Goal: Understand process/instructions: Learn about a topic

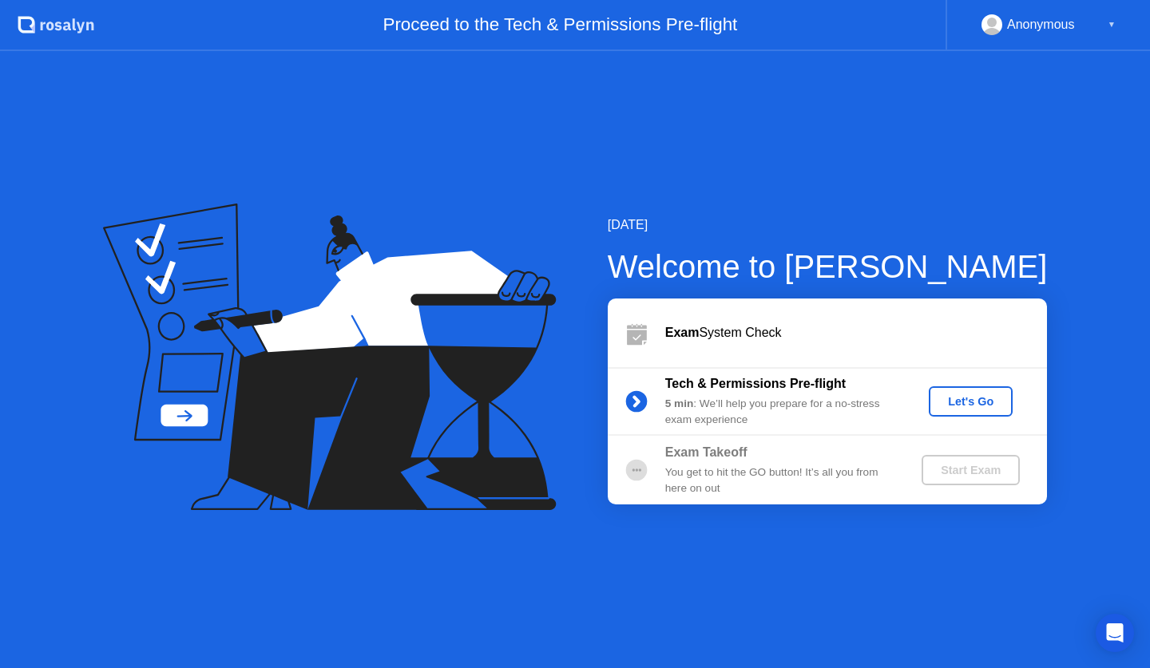
click at [980, 406] on div "Let's Go" at bounding box center [970, 401] width 71 height 13
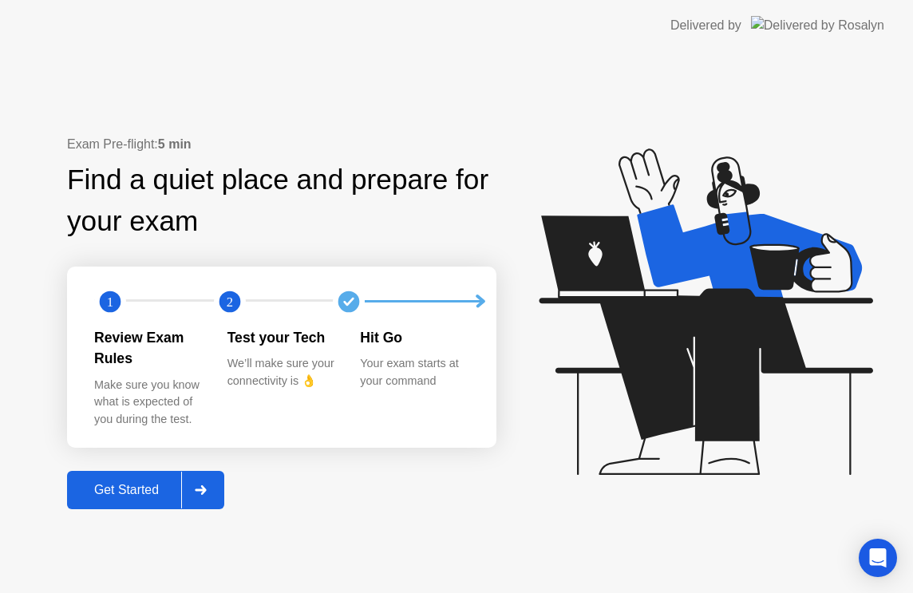
click at [146, 485] on div "Get Started" at bounding box center [126, 490] width 109 height 14
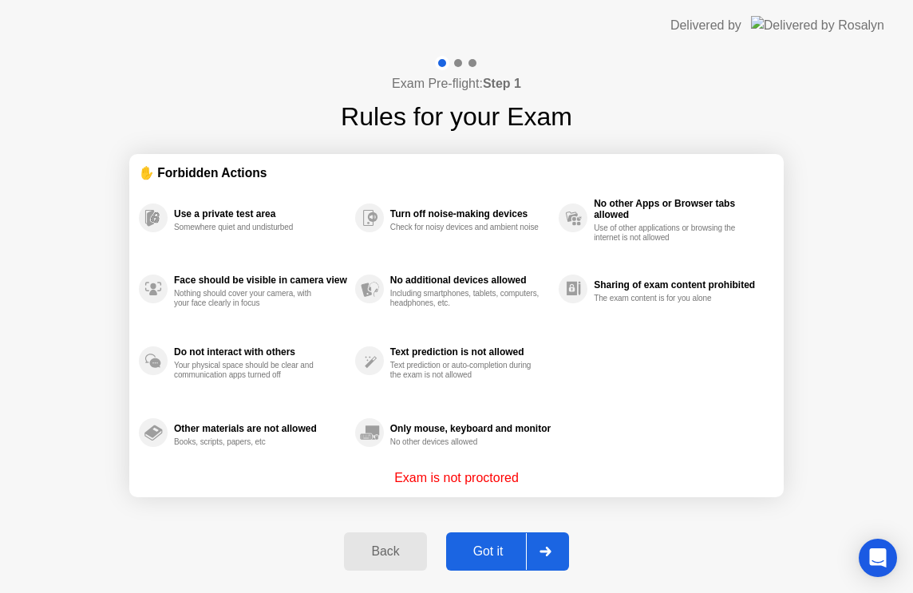
click at [485, 545] on div "Got it" at bounding box center [488, 552] width 75 height 14
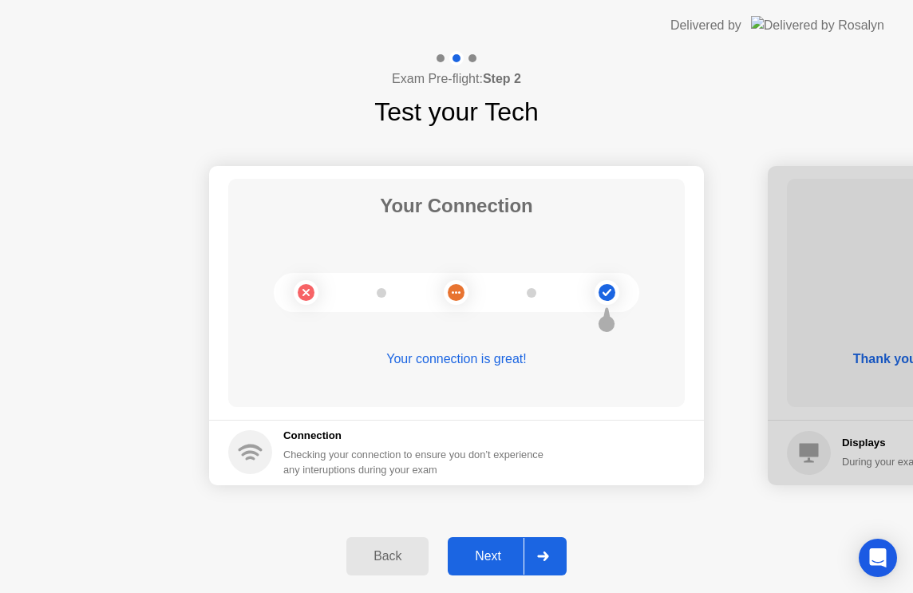
click at [493, 561] on div "Next" at bounding box center [488, 556] width 71 height 14
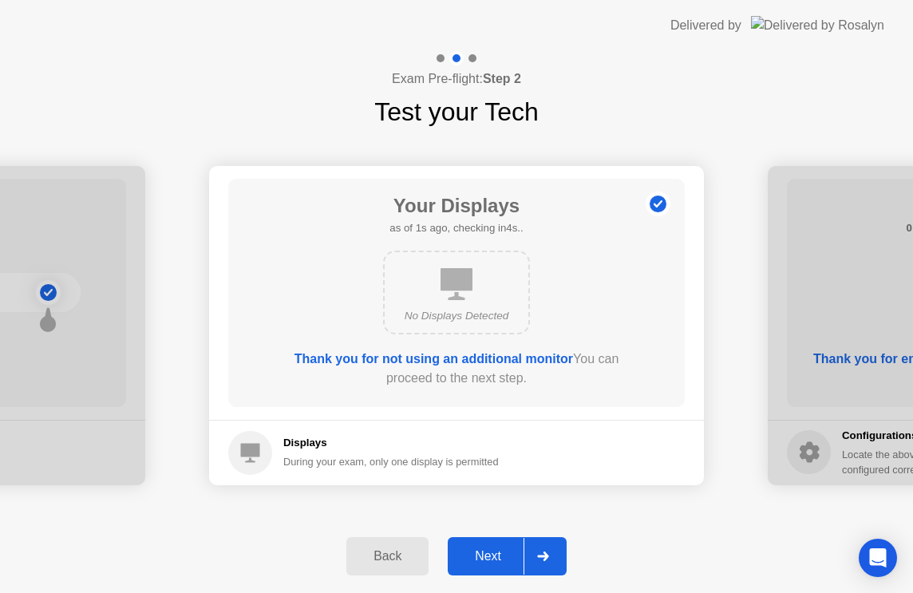
click at [493, 561] on div "Next" at bounding box center [488, 556] width 71 height 14
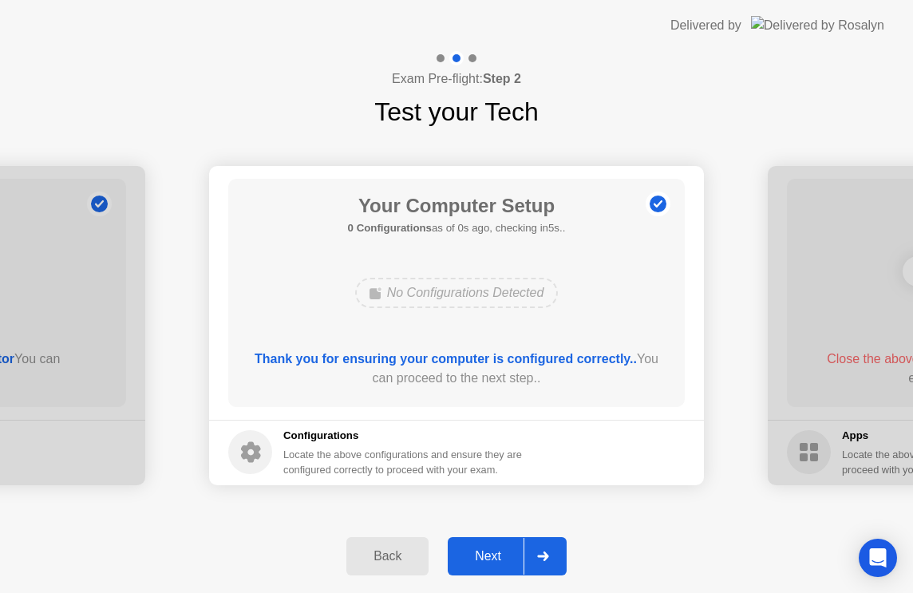
click at [493, 561] on div "Next" at bounding box center [488, 556] width 71 height 14
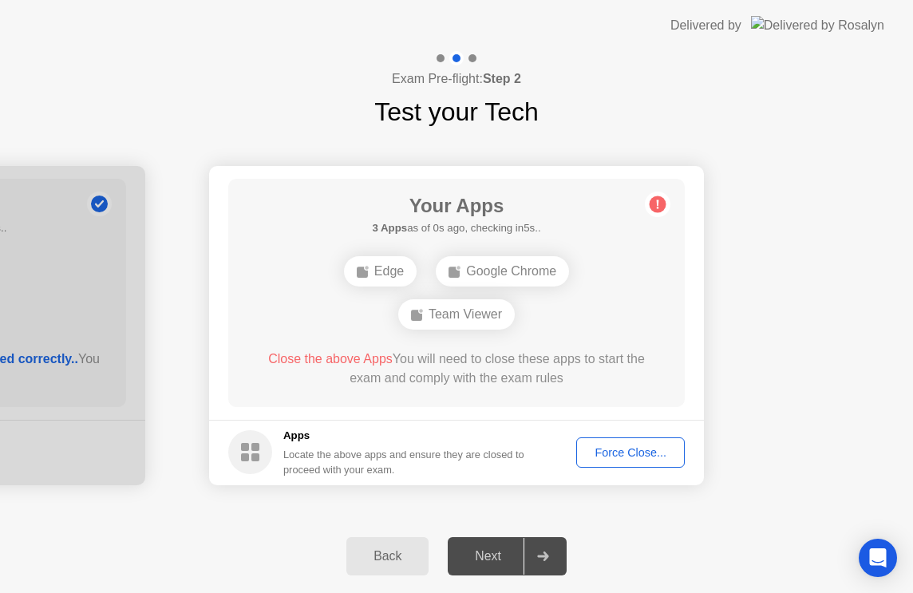
click at [489, 550] on div "Next" at bounding box center [488, 556] width 71 height 14
click at [638, 442] on button "Force Close..." at bounding box center [630, 453] width 109 height 30
